Goal: Transaction & Acquisition: Purchase product/service

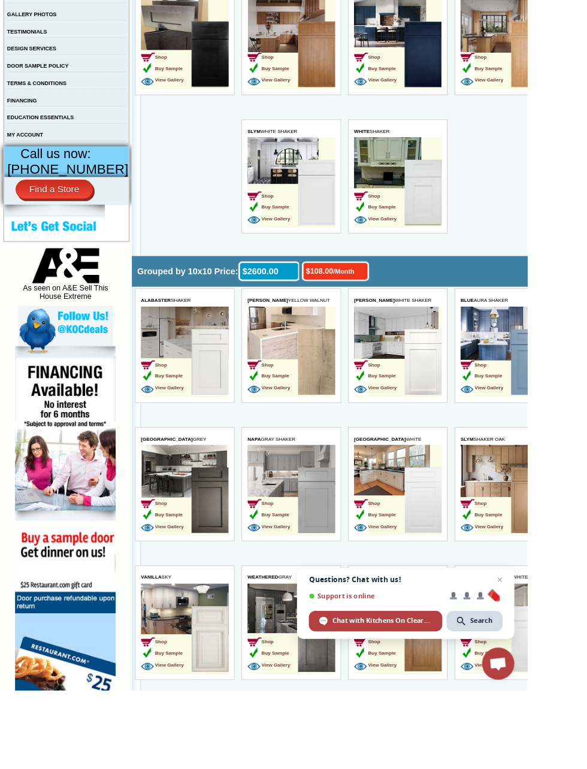
scroll to position [372, 0]
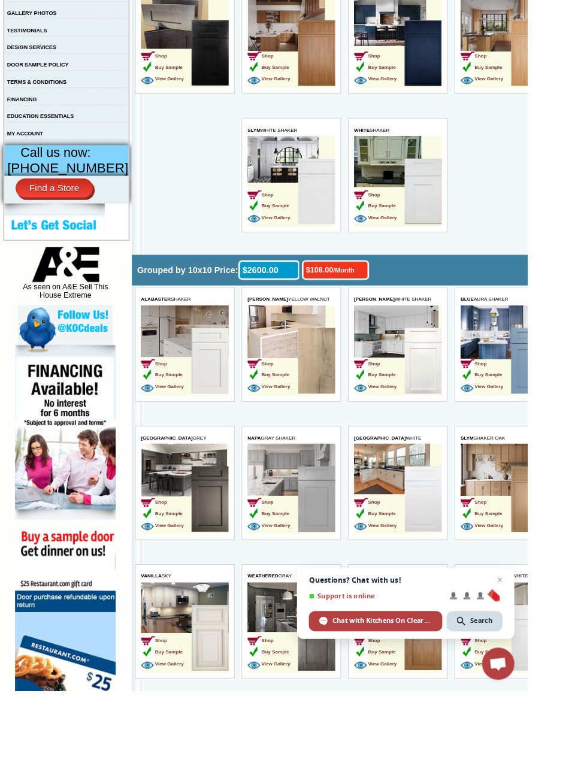
click at [578, 423] on img at bounding box center [573, 413] width 41 height 73
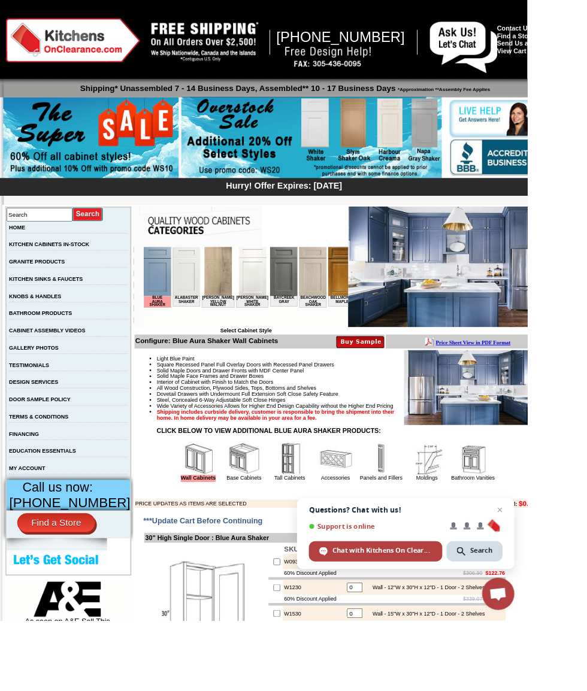
click at [535, 342] on img at bounding box center [504, 297] width 235 height 134
click at [514, 456] on img at bounding box center [523, 431] width 147 height 83
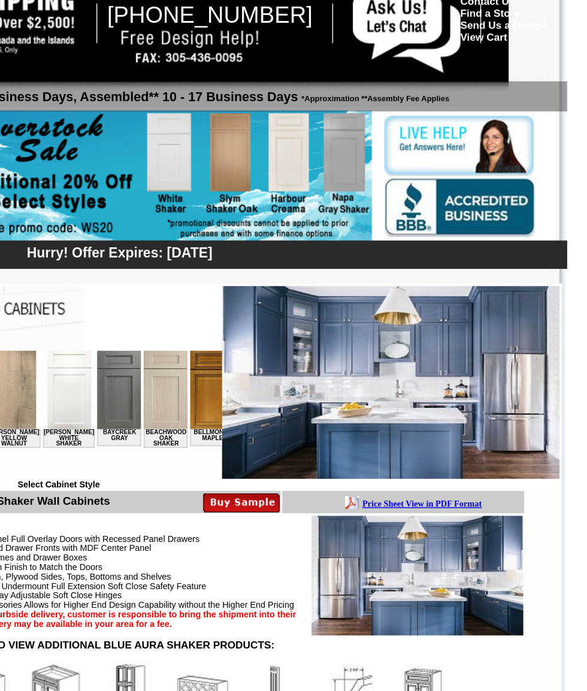
scroll to position [0, 55]
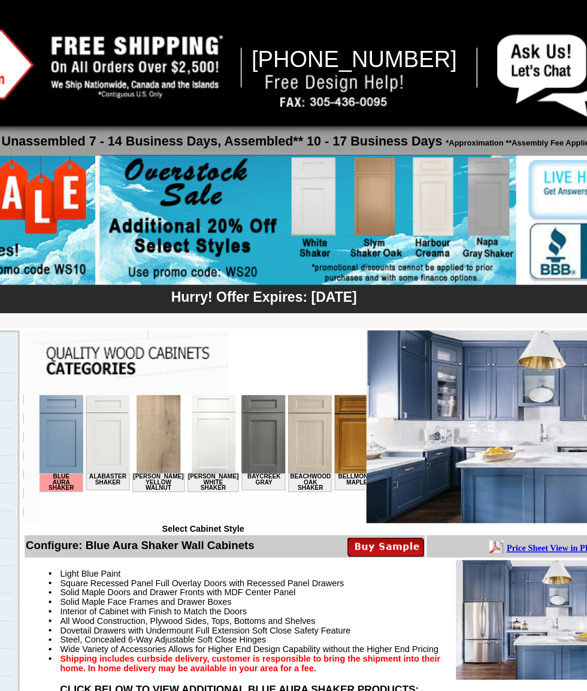
click at [297, 163] on img at bounding box center [292, 154] width 290 height 92
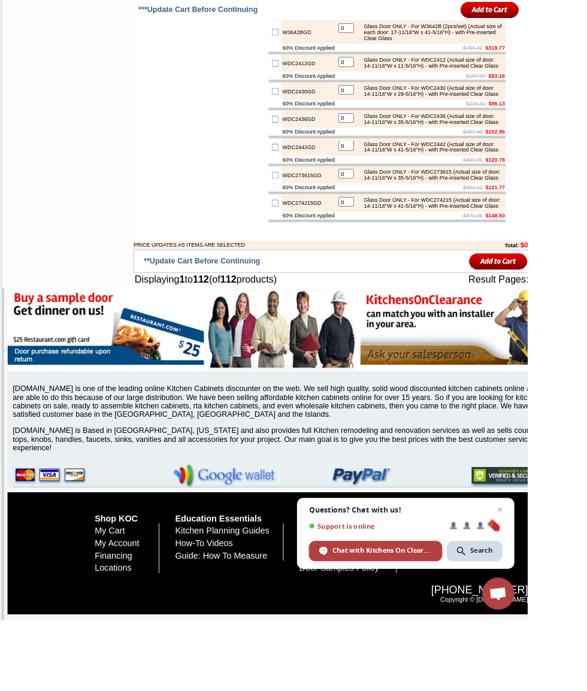
scroll to position [5524, 0]
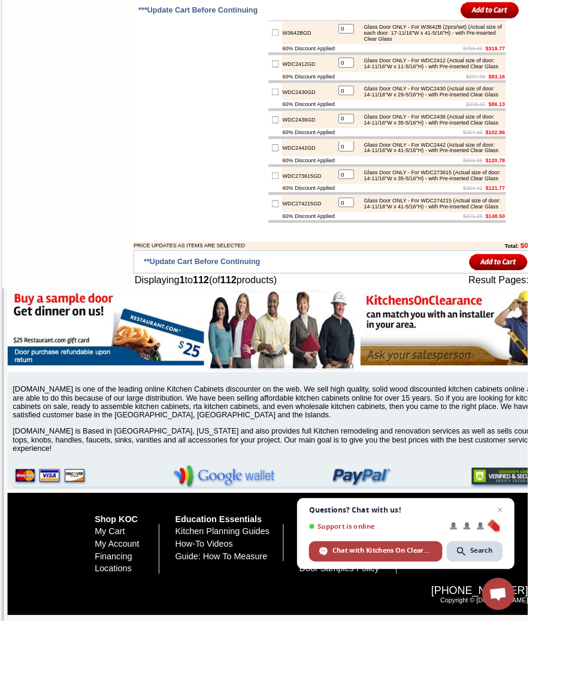
click at [518, 406] on img at bounding box center [510, 364] width 218 height 86
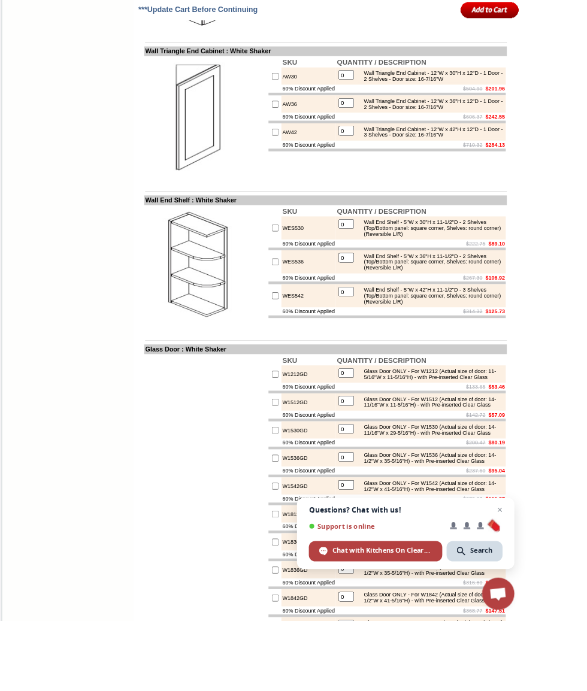
scroll to position [3519, 0]
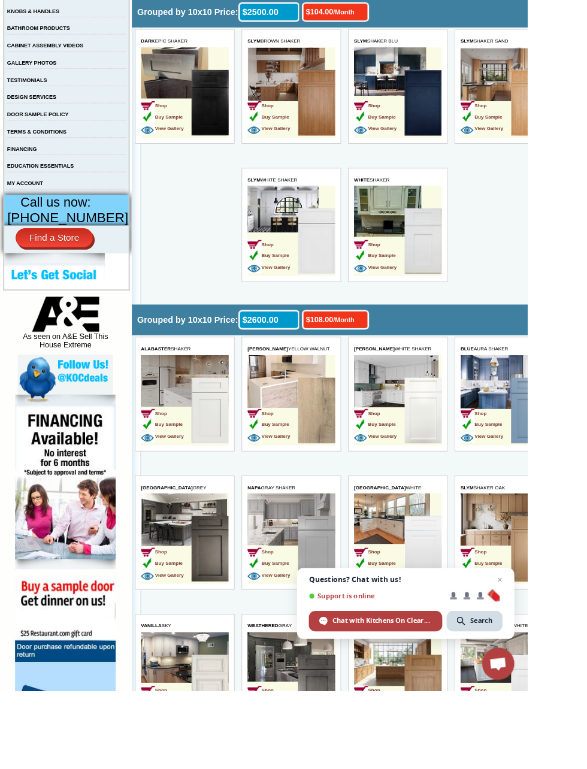
scroll to position [318, 0]
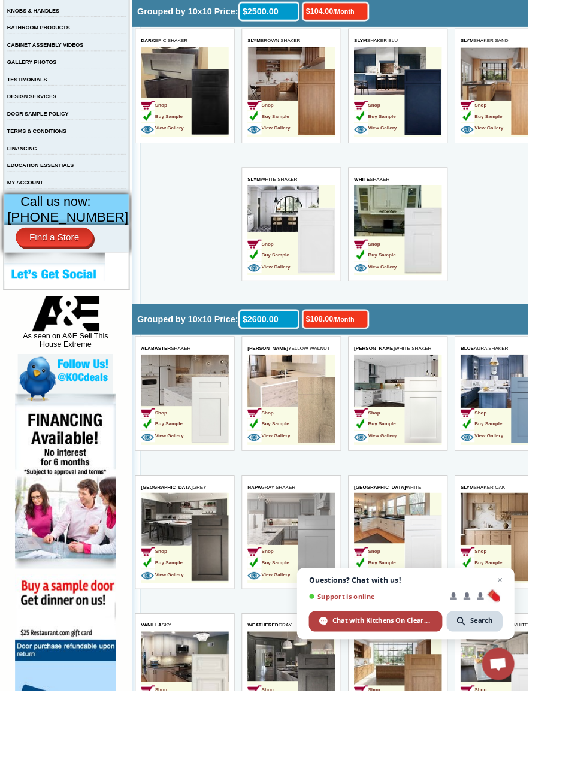
click at [426, 491] on span "View Gallery" at bounding box center [401, 491] width 47 height 6
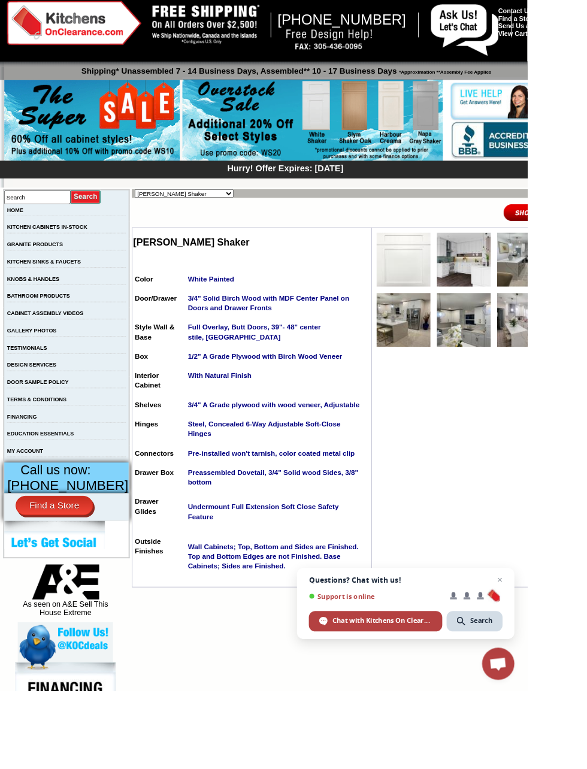
scroll to position [20, 0]
